Goal: Task Accomplishment & Management: Use online tool/utility

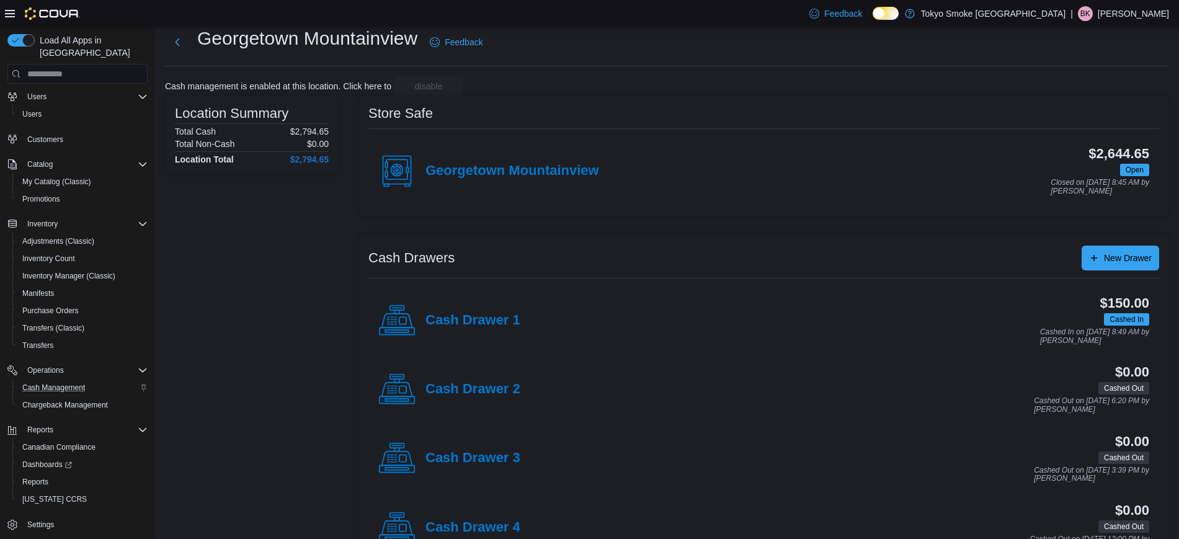
scroll to position [30, 0]
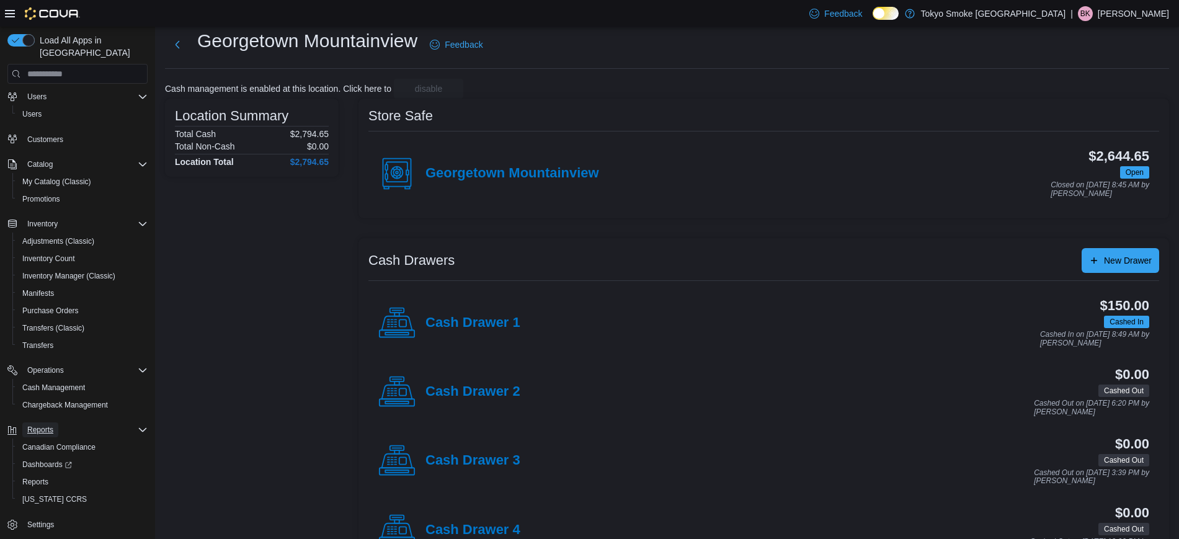
click at [43, 425] on span "Reports" at bounding box center [40, 430] width 26 height 10
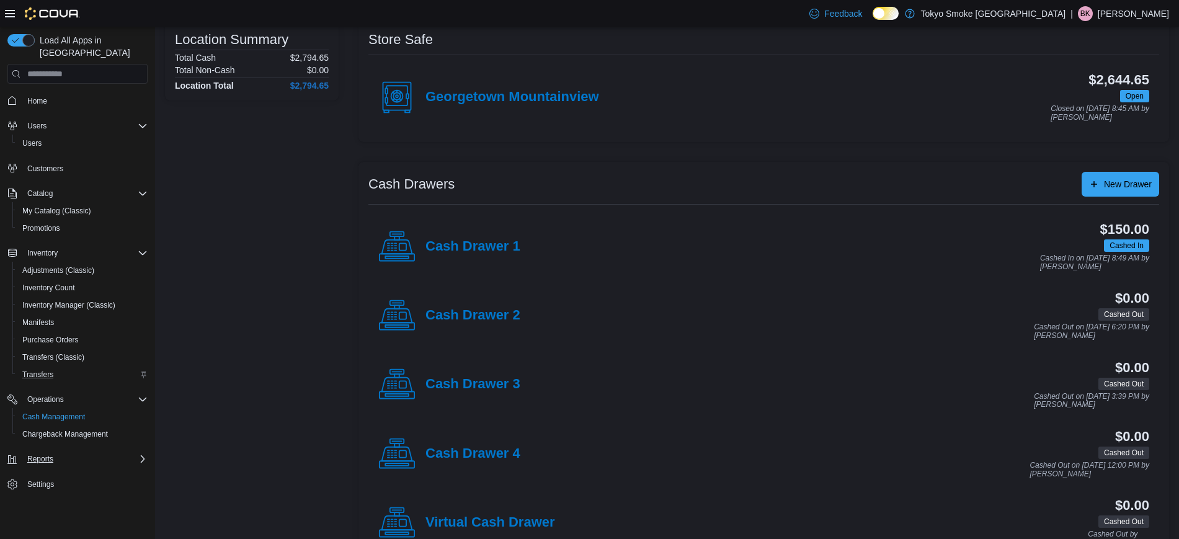
scroll to position [145, 0]
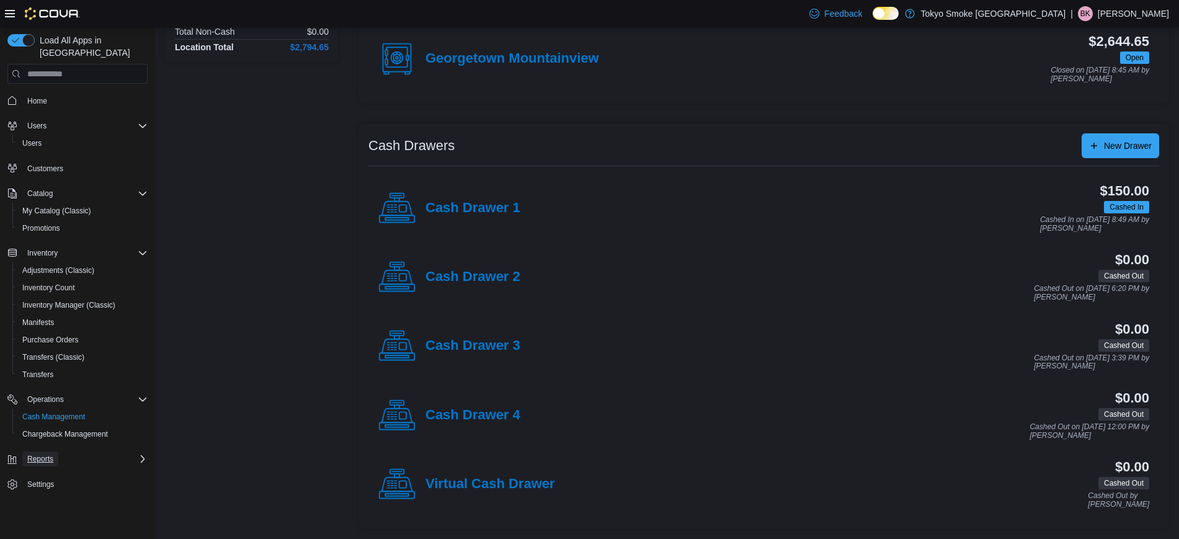
click at [35, 454] on span "Reports" at bounding box center [40, 459] width 26 height 10
click at [42, 506] on span "Reports" at bounding box center [35, 511] width 26 height 10
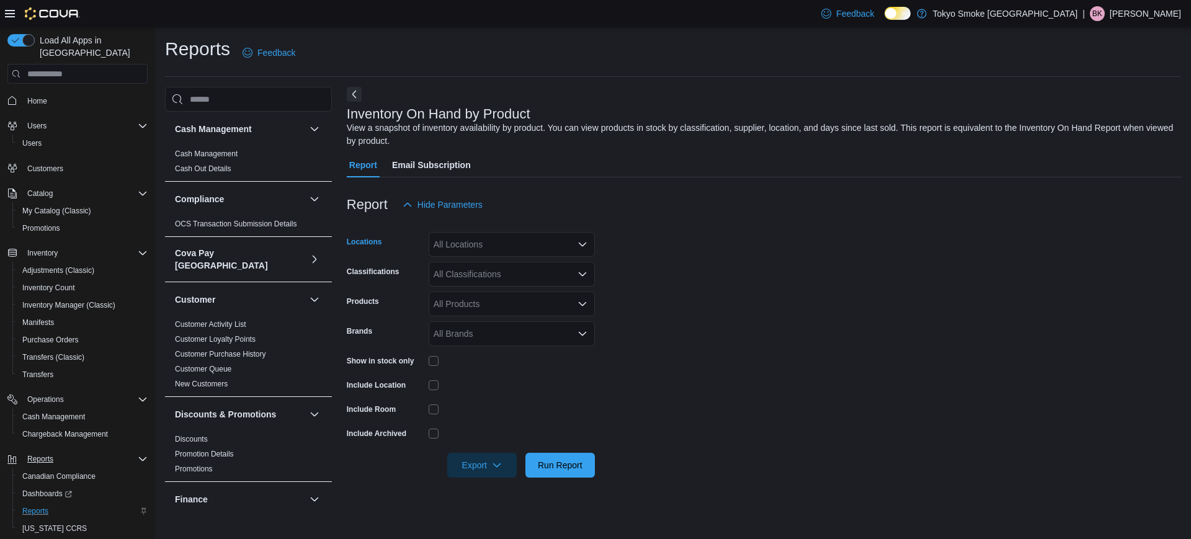
click at [460, 235] on div "All Locations" at bounding box center [512, 244] width 166 height 25
type input "***"
click at [498, 267] on span "Georgetown Mountainview" at bounding box center [513, 265] width 103 height 12
click at [688, 302] on form "Locations [GEOGRAPHIC_DATA] Mountainview Classifications All Classifications Pr…" at bounding box center [764, 347] width 834 height 261
click at [479, 266] on div "All Classifications" at bounding box center [512, 274] width 166 height 25
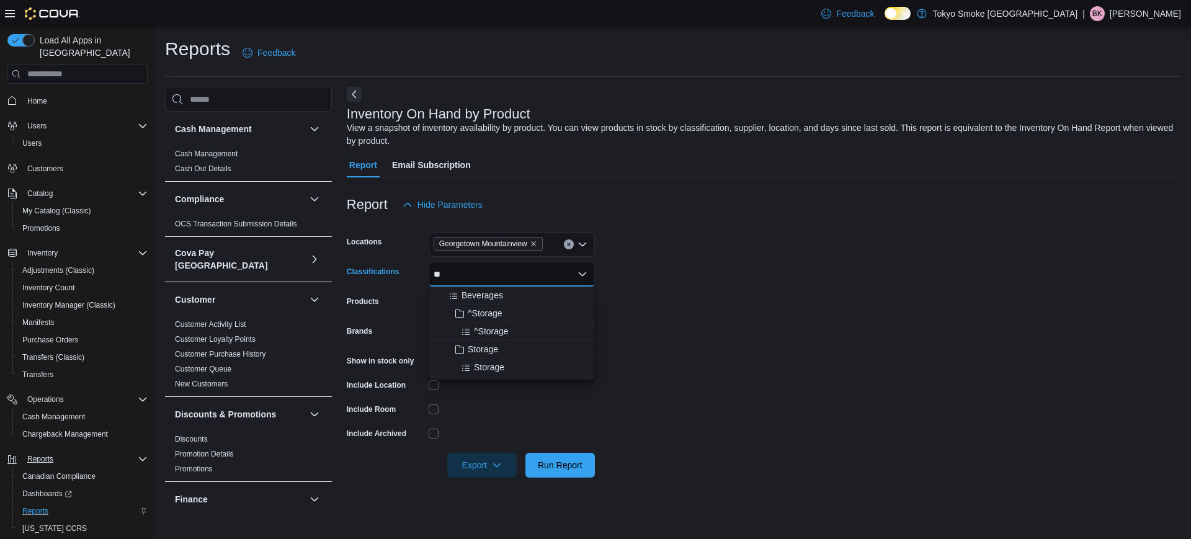
type input "*"
click at [513, 313] on div "Cannabis" at bounding box center [511, 313] width 151 height 12
click at [717, 310] on form "Locations [GEOGRAPHIC_DATA] Mountainview Classifications Cannabis Products All …" at bounding box center [764, 347] width 834 height 261
click at [472, 305] on div "All Products" at bounding box center [512, 304] width 166 height 25
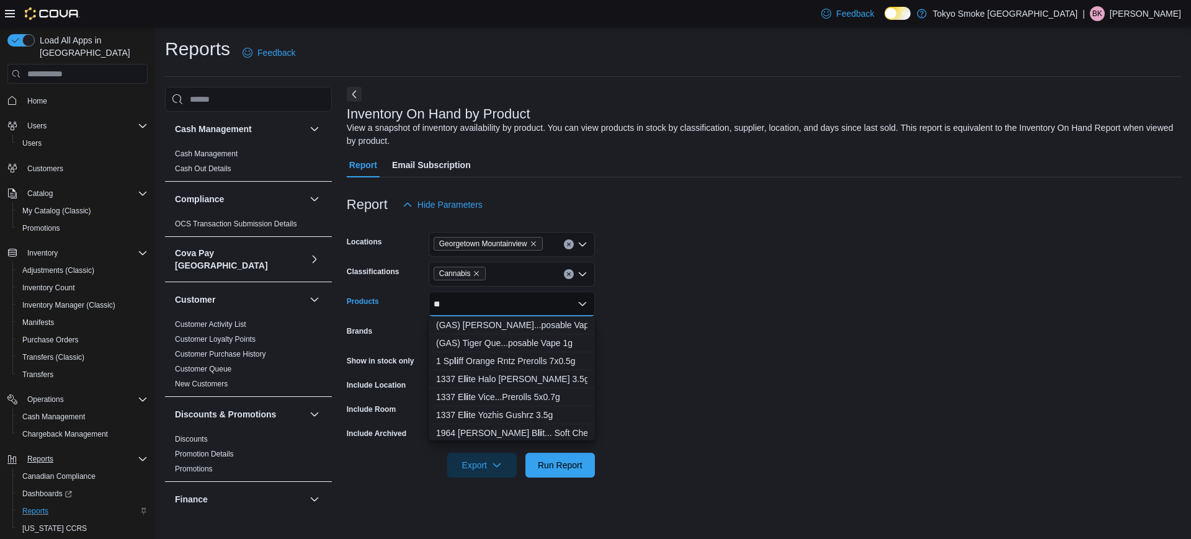
type input "*"
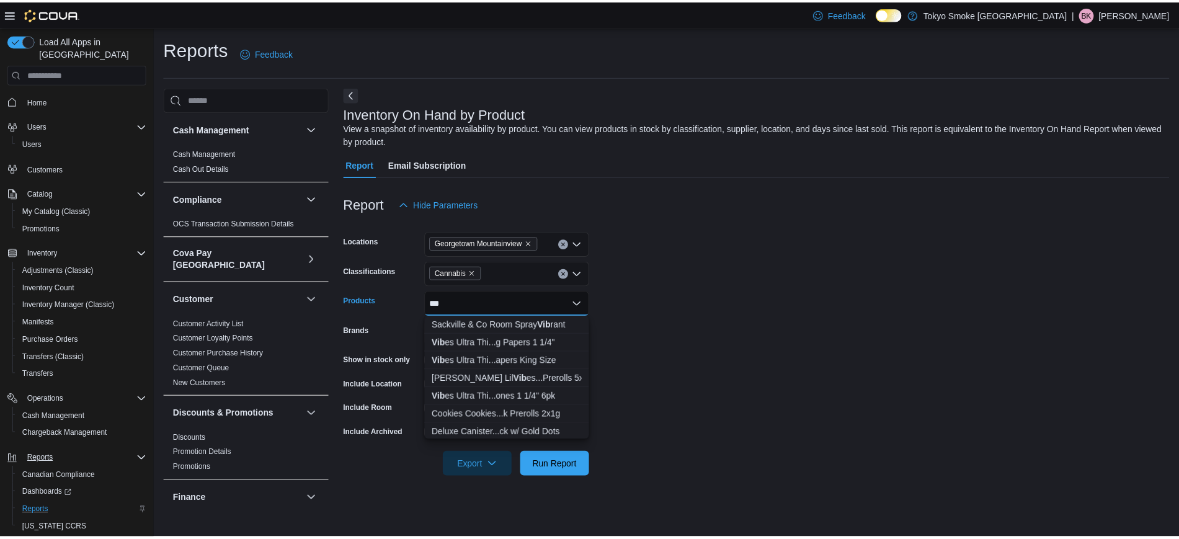
scroll to position [20, 0]
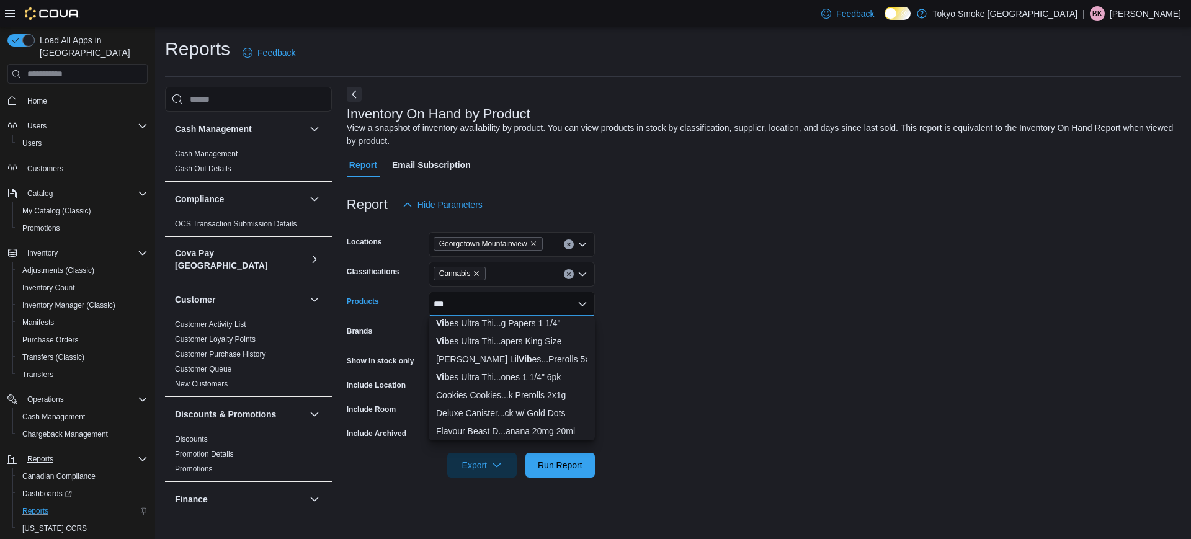
type input "***"
click at [524, 360] on div "[PERSON_NAME] Lil Vib es...Prerolls 5x0.5g" at bounding box center [511, 359] width 151 height 12
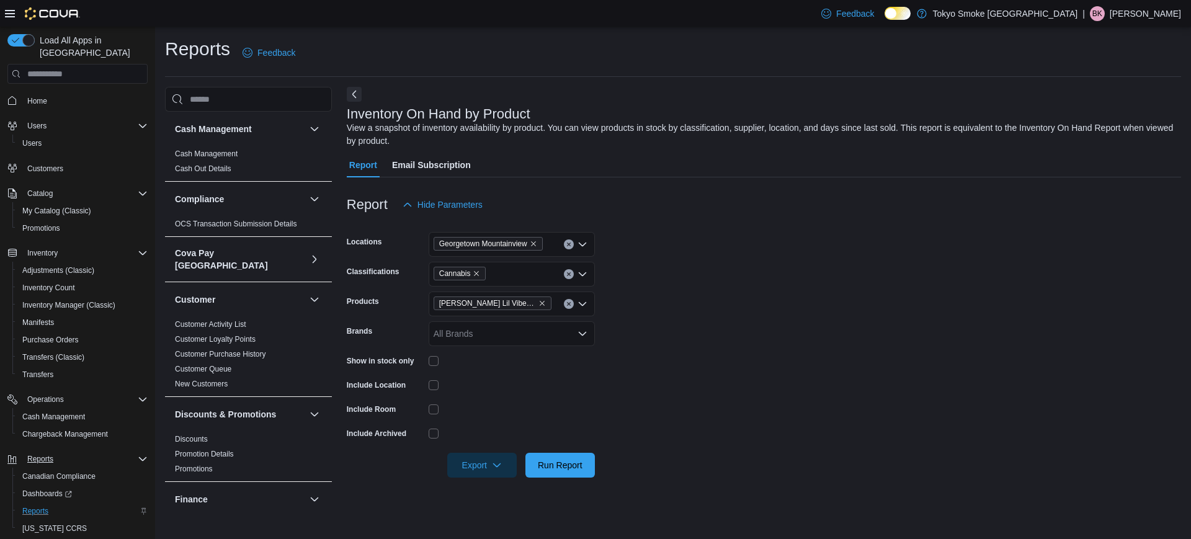
click at [677, 270] on form "Locations [GEOGRAPHIC_DATA] Mountainview Classifications Cannabis Products [PER…" at bounding box center [764, 347] width 834 height 261
click at [568, 464] on span "Run Report" at bounding box center [560, 465] width 45 height 12
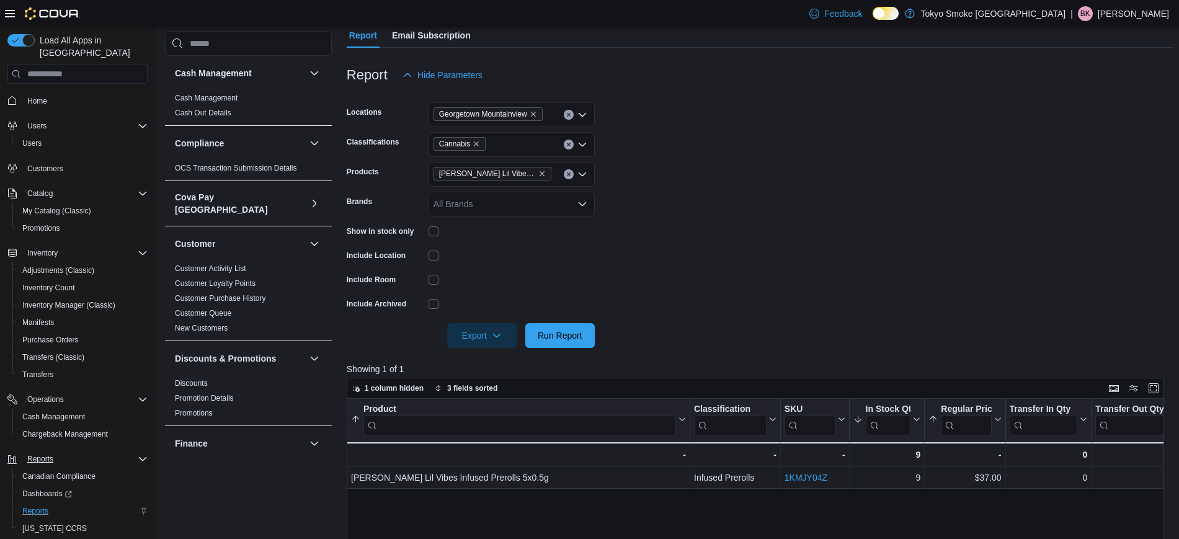
scroll to position [119, 0]
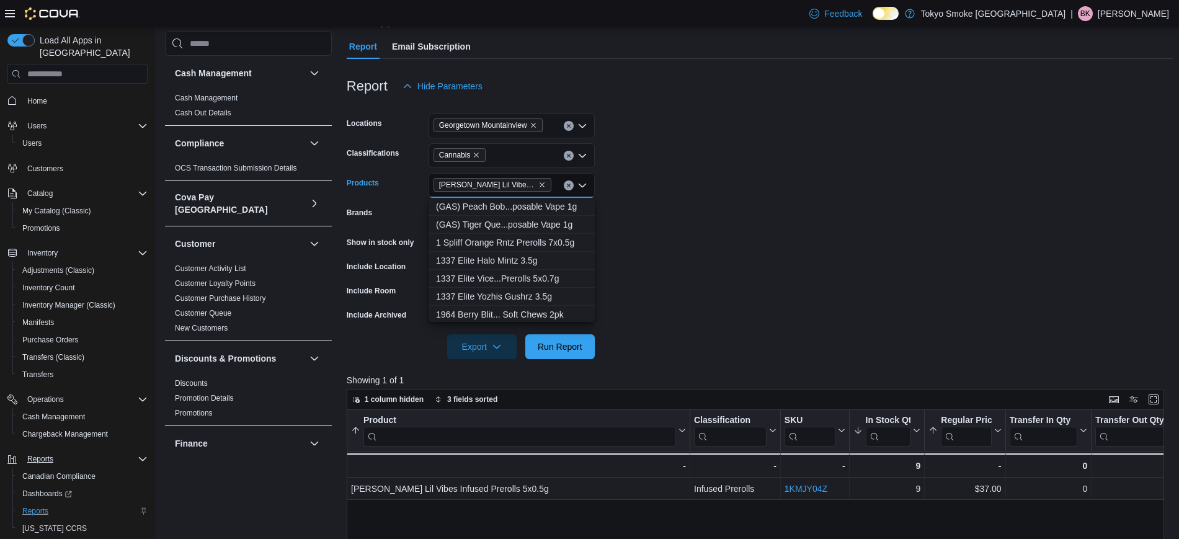
click at [557, 184] on input "Products" at bounding box center [557, 185] width 1 height 15
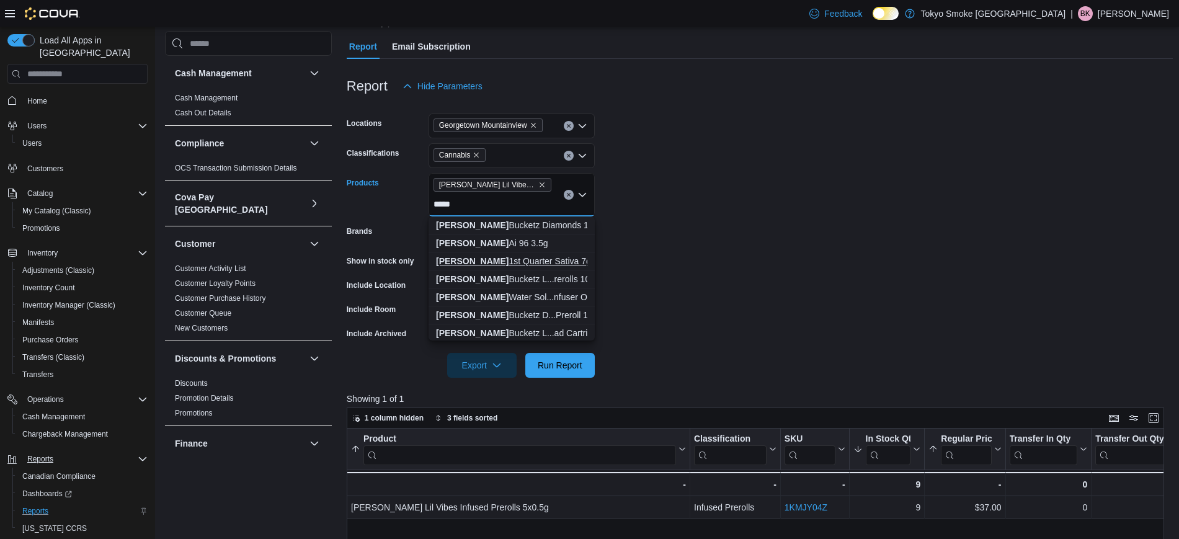
type input "*****"
click at [545, 262] on div "[PERSON_NAME] 1st Quarter Sativa 7g" at bounding box center [511, 261] width 151 height 12
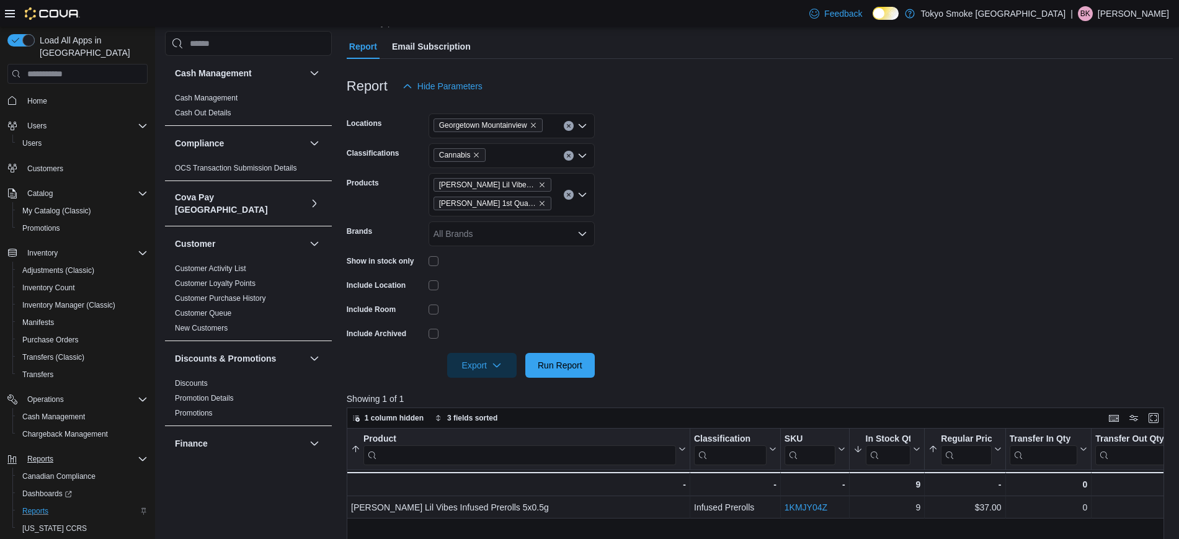
click at [665, 219] on form "Locations [GEOGRAPHIC_DATA] Mountainview Classifications Cannabis Products [PER…" at bounding box center [760, 238] width 826 height 279
click at [573, 369] on span "Run Report" at bounding box center [560, 365] width 45 height 12
